Goal: Information Seeking & Learning: Check status

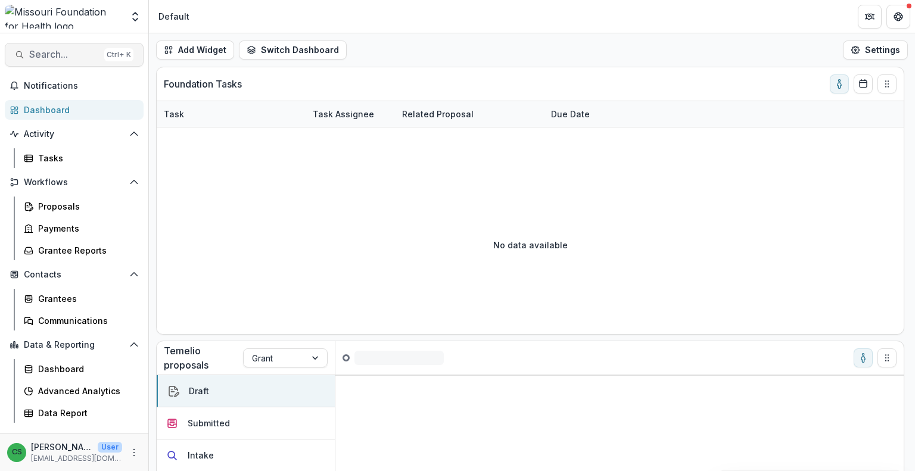
click at [66, 55] on span "Search..." at bounding box center [64, 54] width 70 height 11
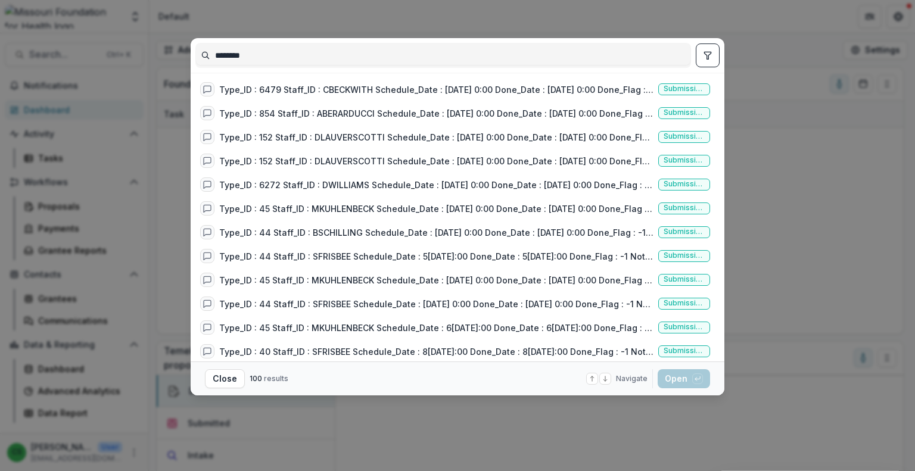
click at [355, 60] on input "********" at bounding box center [443, 55] width 495 height 19
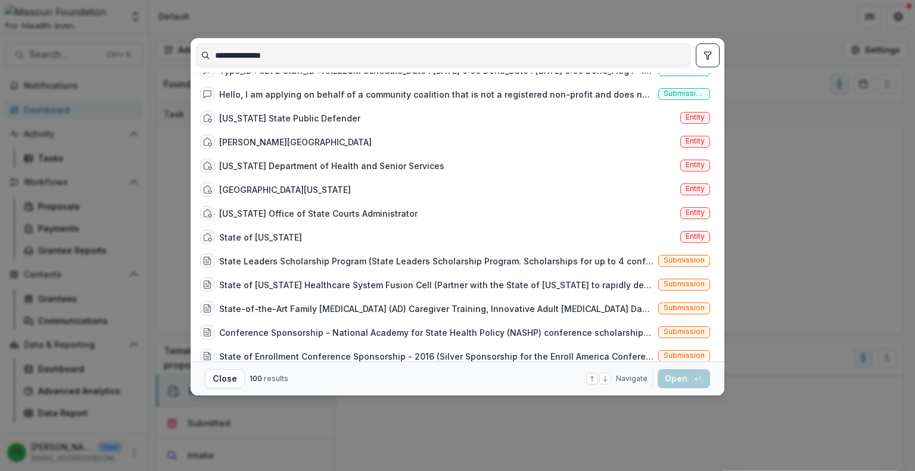
scroll to position [1318, 0]
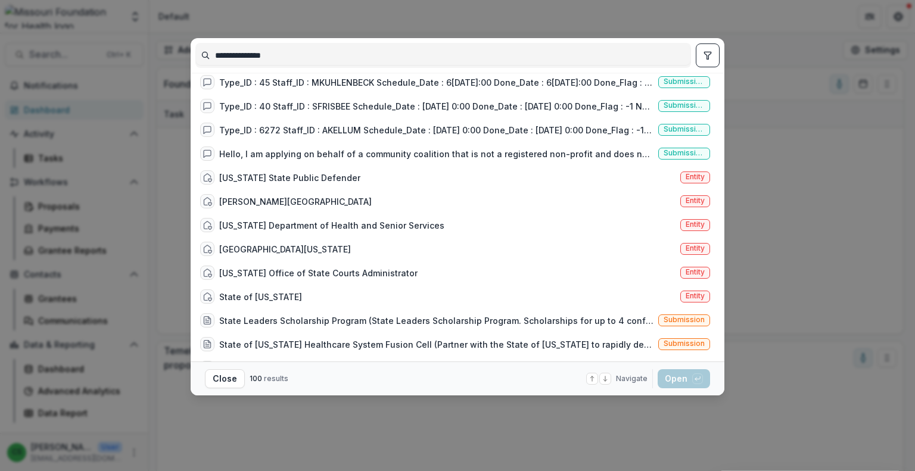
click at [285, 52] on input "**********" at bounding box center [443, 55] width 495 height 19
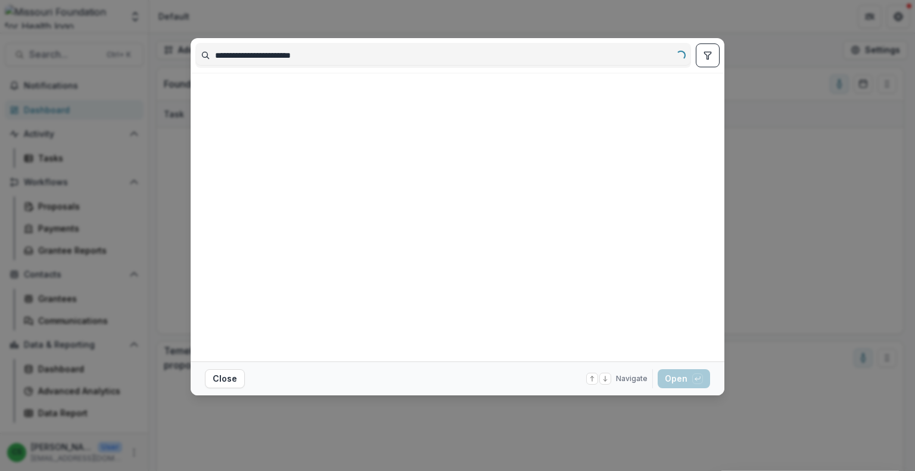
scroll to position [0, 0]
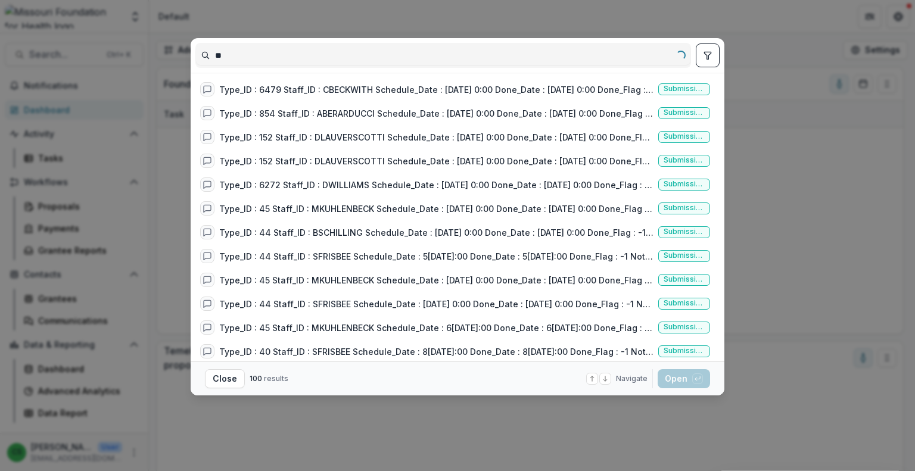
type input "*"
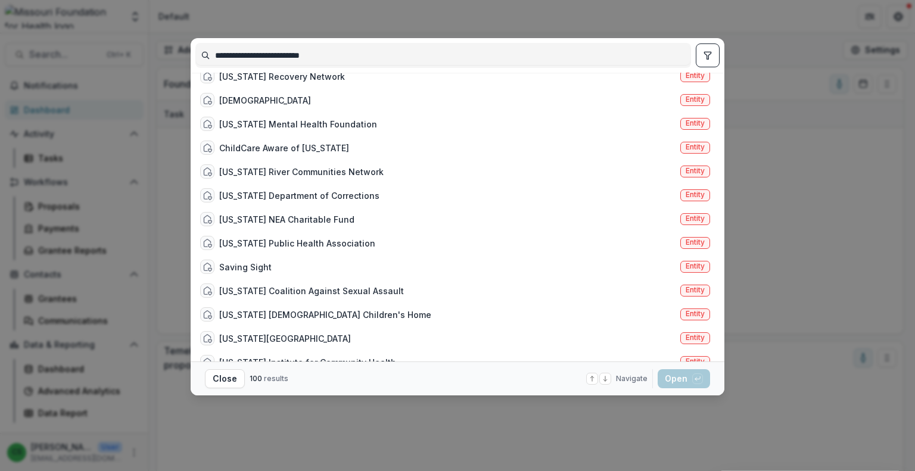
scroll to position [2104, 0]
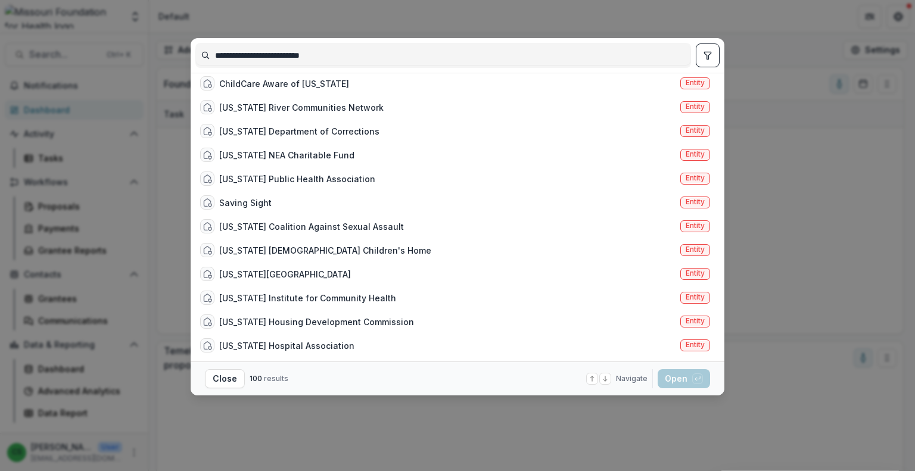
click at [262, 59] on input "**********" at bounding box center [443, 55] width 495 height 19
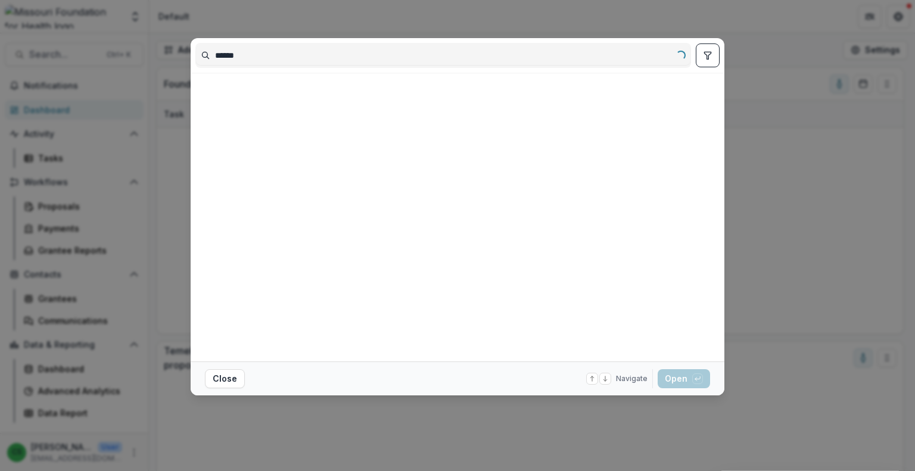
scroll to position [0, 0]
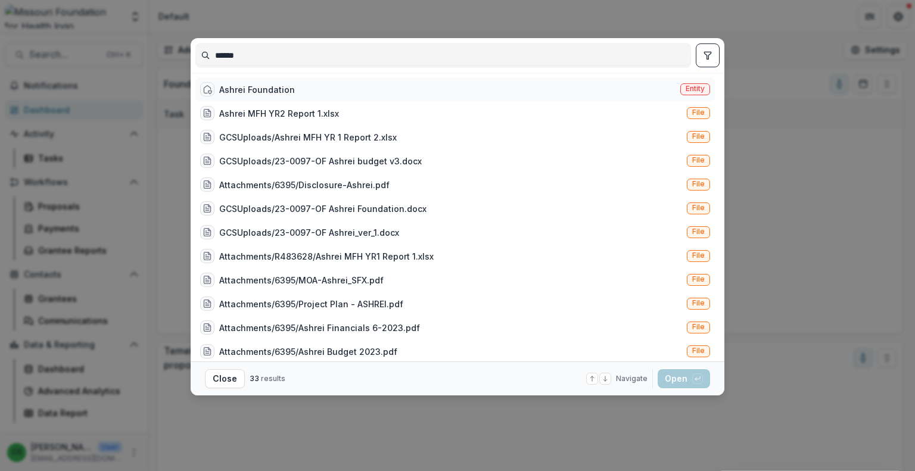
type input "******"
click at [297, 85] on div "Ashrei Foundation Entity" at bounding box center [455, 89] width 520 height 24
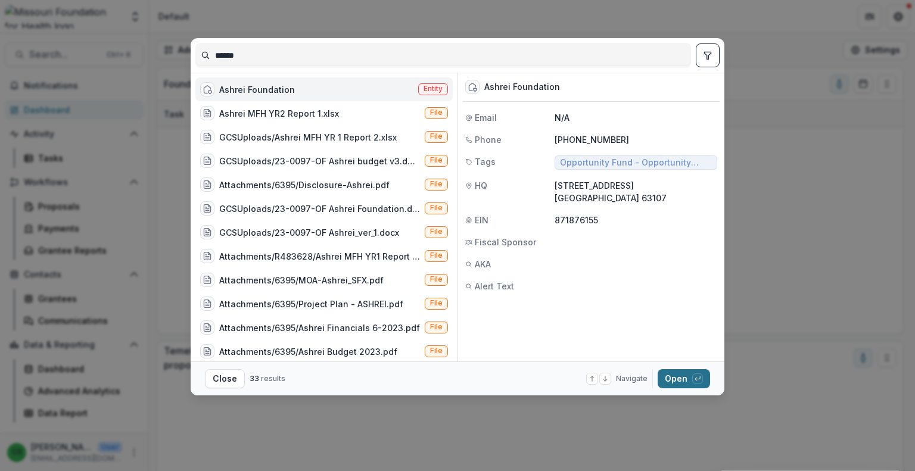
click at [673, 374] on button "Open with enter key" at bounding box center [684, 378] width 52 height 19
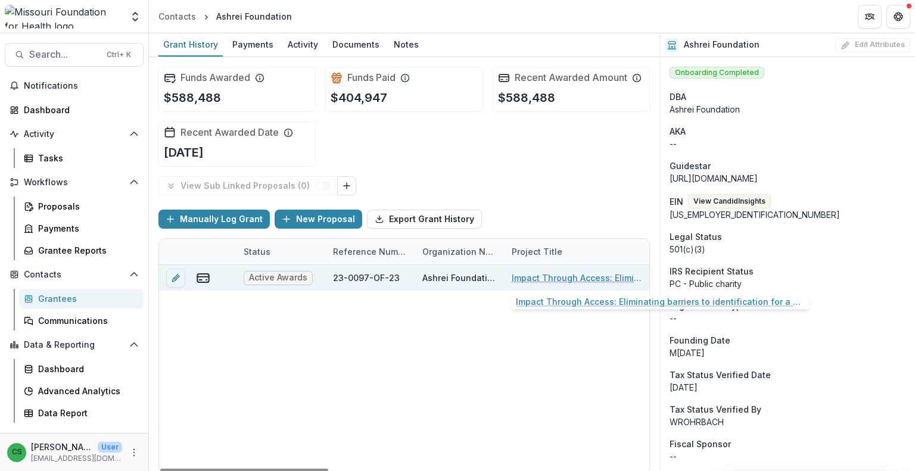
click at [551, 278] on link "Impact Through Access: Eliminating barriers to identification for a healthier […" at bounding box center [579, 278] width 135 height 13
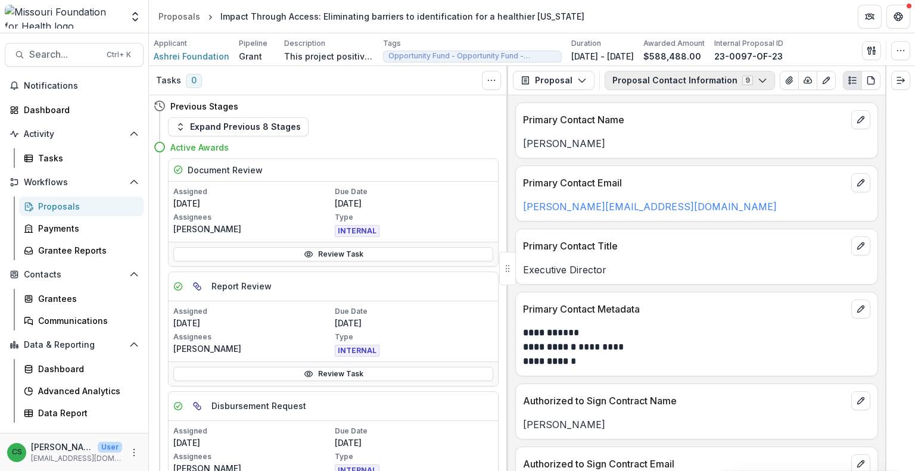
click at [658, 80] on button "Proposal Contact Information 9" at bounding box center [690, 80] width 170 height 19
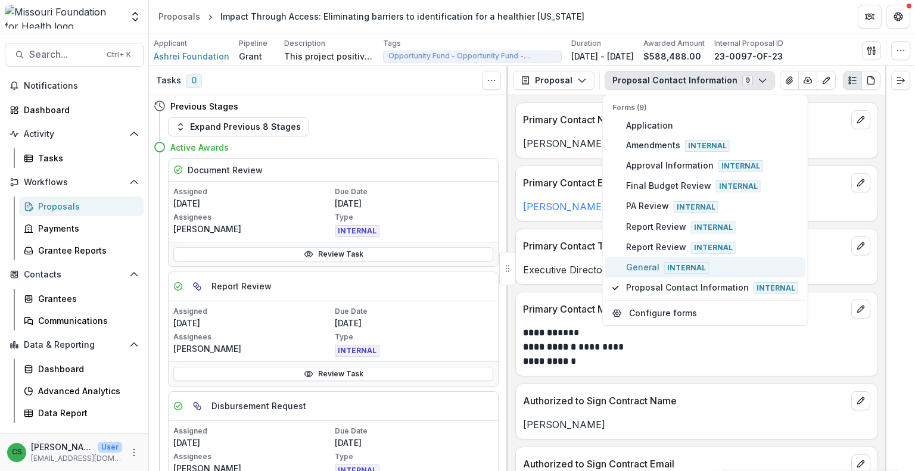
click at [659, 261] on span "General Internal" at bounding box center [712, 267] width 172 height 13
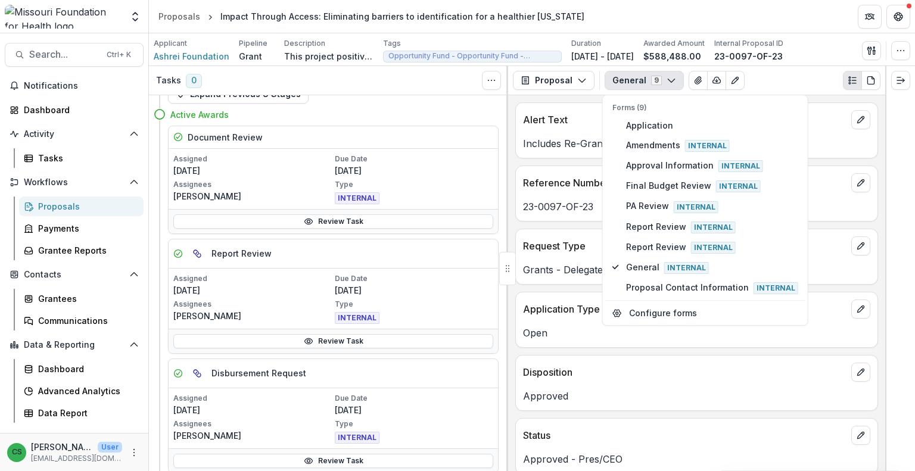
scroll to position [60, 0]
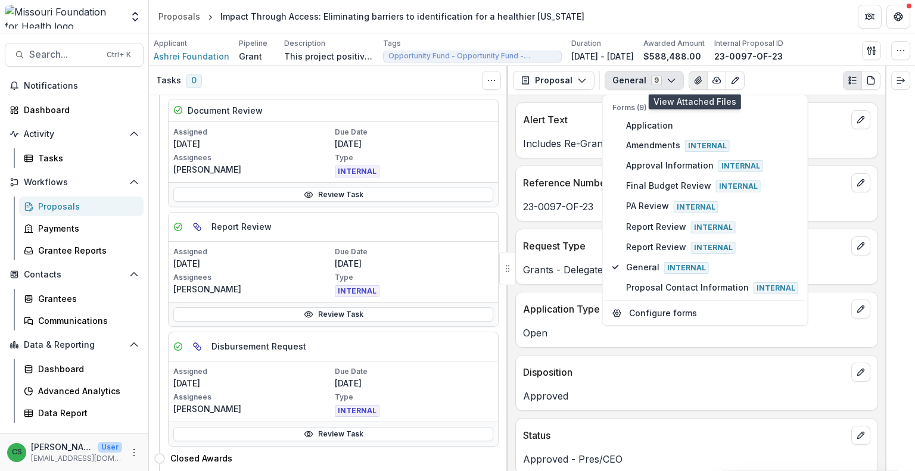
click at [694, 82] on icon "View Attached Files" at bounding box center [699, 81] width 10 height 10
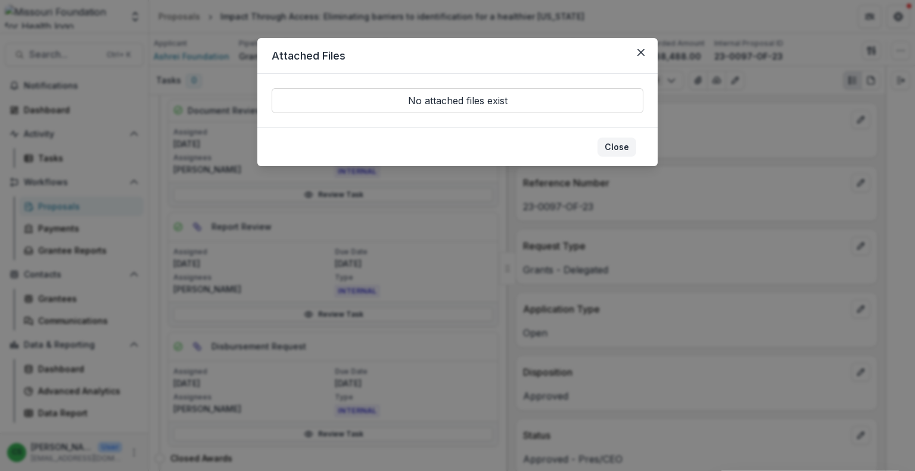
click at [615, 147] on button "Close" at bounding box center [617, 147] width 39 height 19
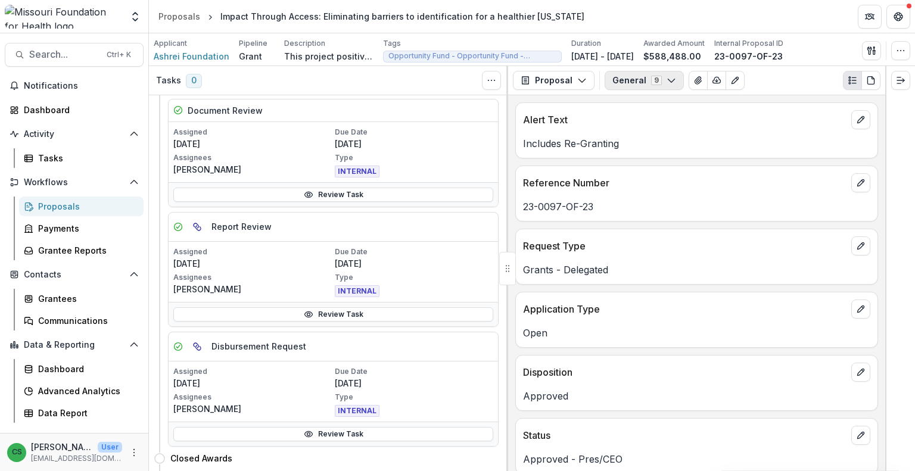
click at [648, 76] on button "General 9" at bounding box center [644, 80] width 79 height 19
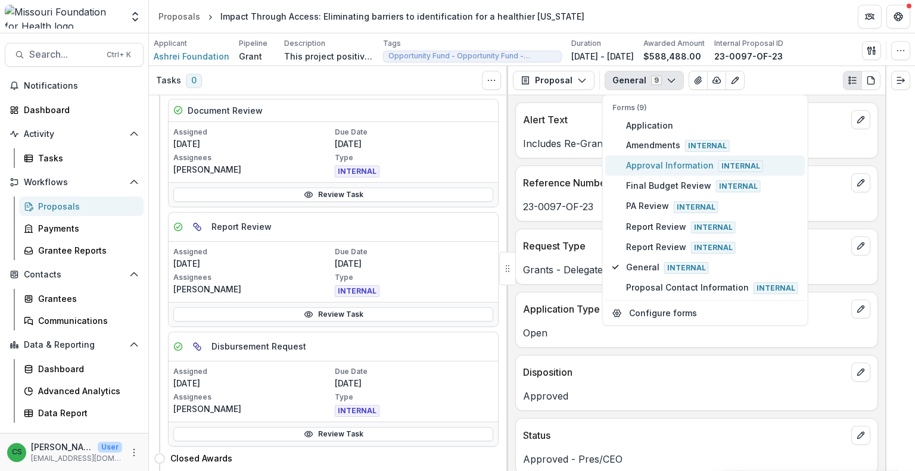
click at [644, 167] on span "Approval Information Internal" at bounding box center [712, 165] width 172 height 13
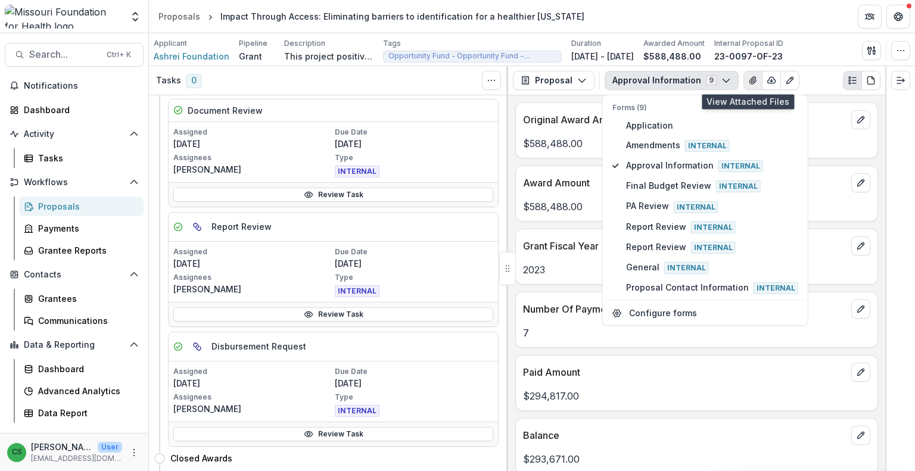
click at [750, 80] on icon "View Attached Files" at bounding box center [753, 80] width 7 height 7
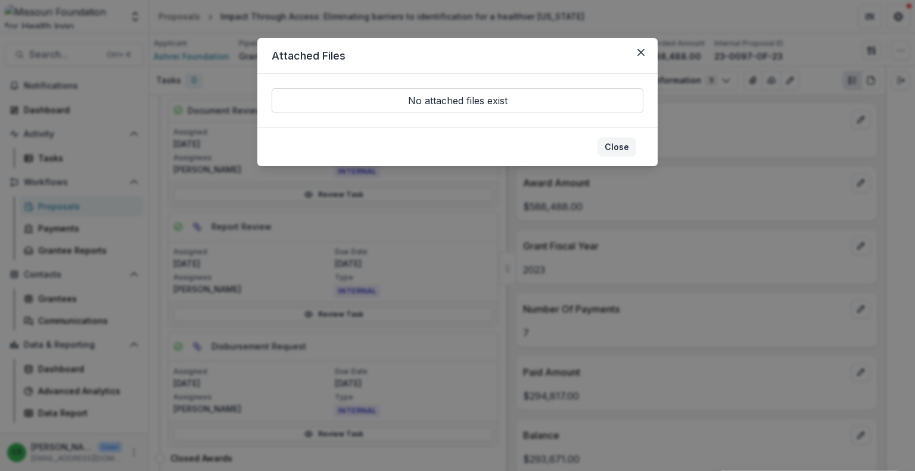
click at [616, 145] on button "Close" at bounding box center [617, 147] width 39 height 19
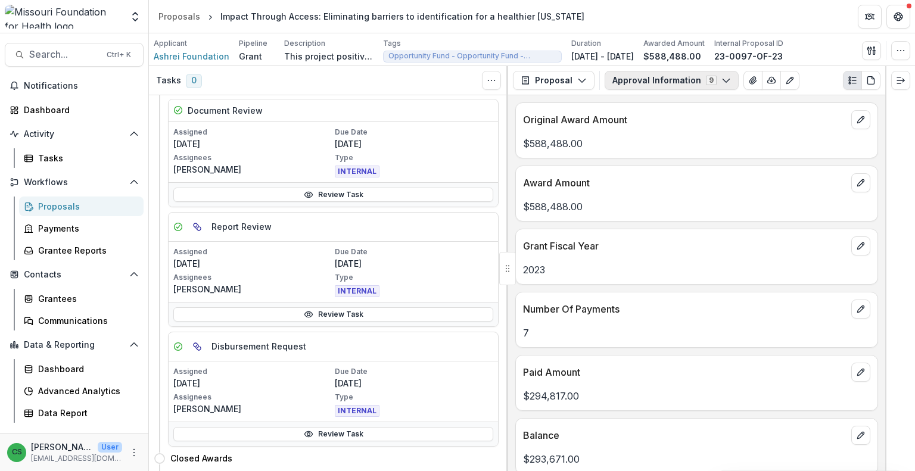
click at [703, 82] on button "Approval Information 9" at bounding box center [672, 80] width 134 height 19
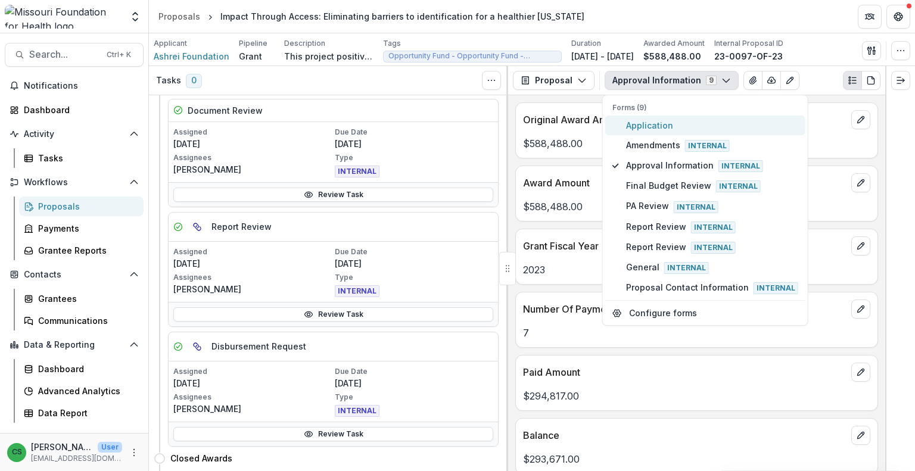
click at [658, 125] on span "Application" at bounding box center [712, 125] width 172 height 13
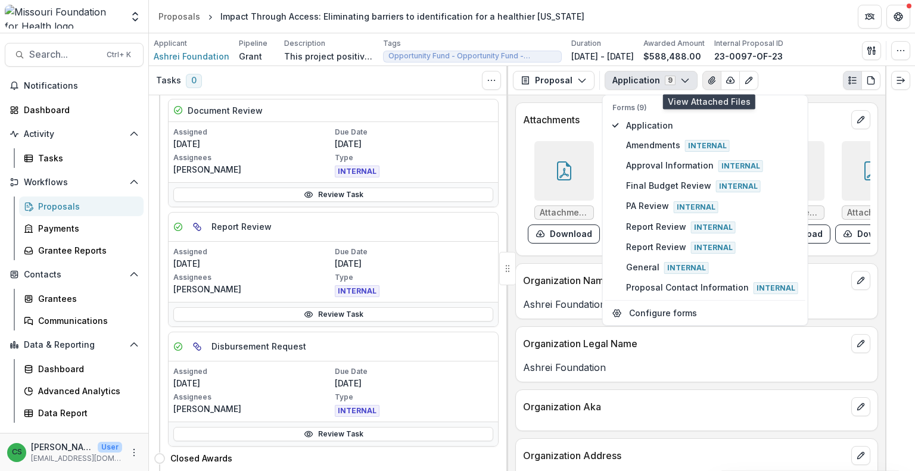
click at [707, 85] on icon "View Attached Files" at bounding box center [712, 81] width 10 height 10
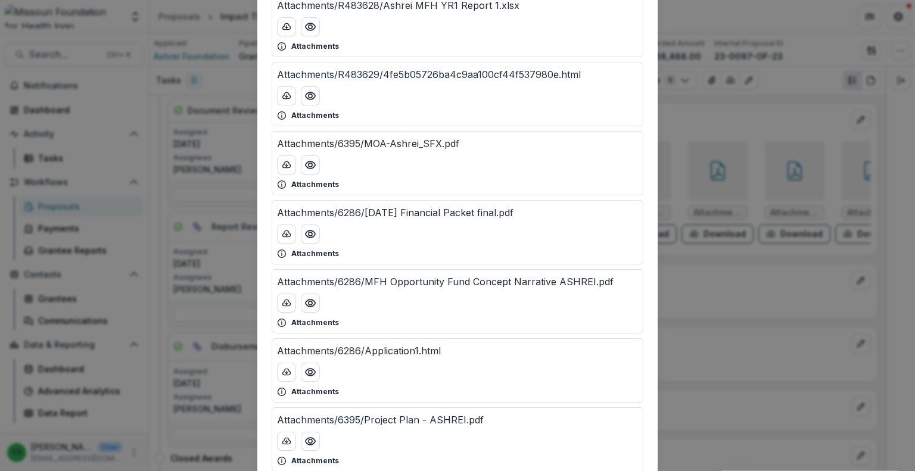
scroll to position [358, 0]
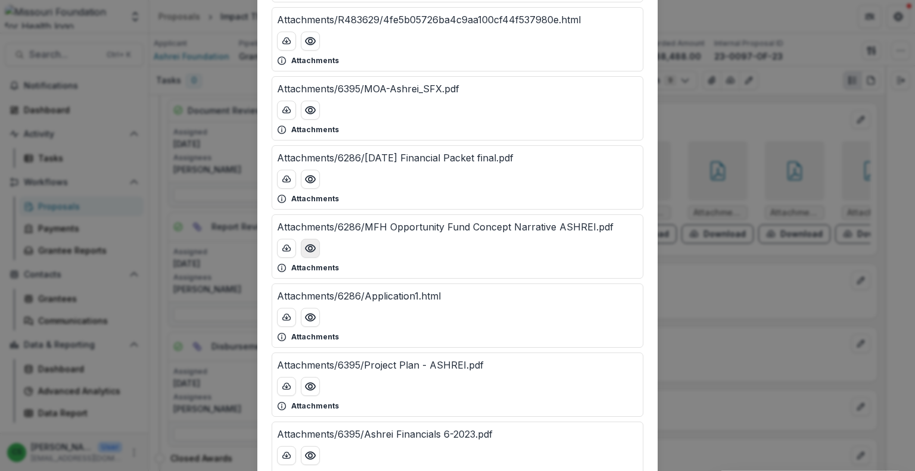
click at [306, 248] on icon "Preview Attachments/6286/MFH Opportunity Fund Concept Narrative ASHREI.pdf" at bounding box center [311, 248] width 10 height 7
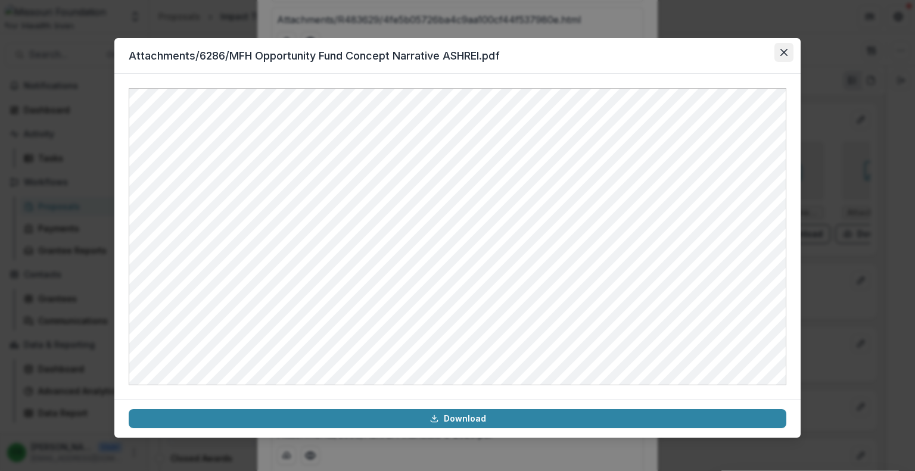
click at [784, 48] on button "Close" at bounding box center [784, 52] width 19 height 19
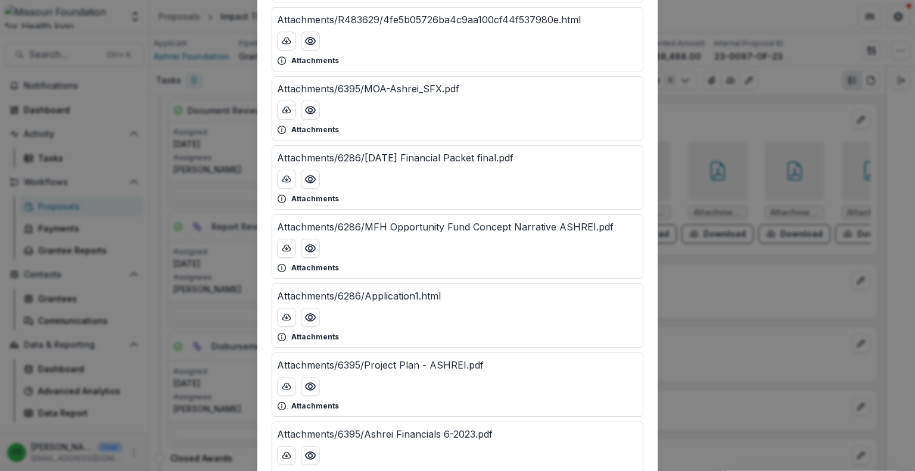
scroll to position [0, 0]
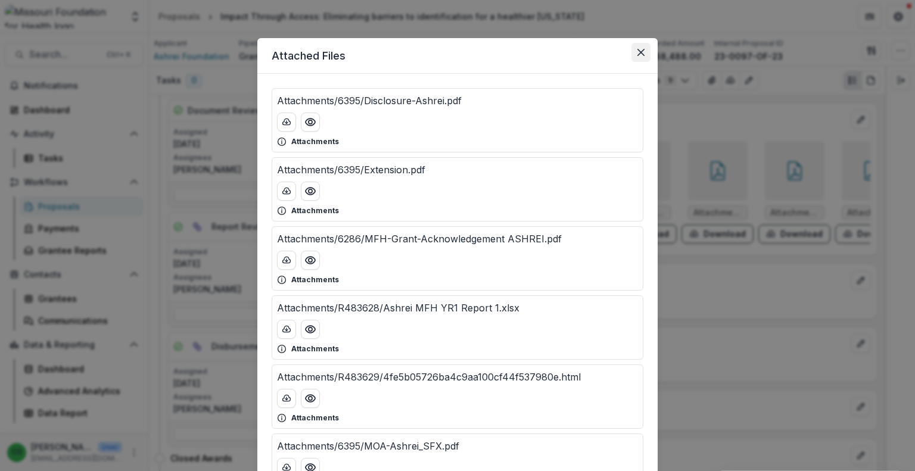
click at [641, 60] on button "Close" at bounding box center [641, 52] width 19 height 19
